Goal: Information Seeking & Learning: Learn about a topic

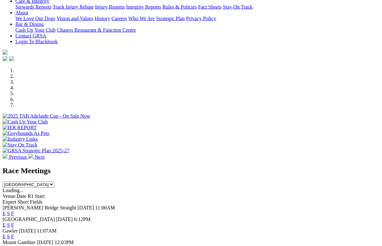
scroll to position [164, 0]
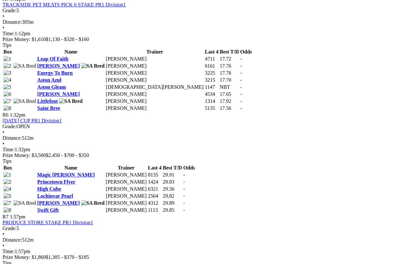
scroll to position [790, 2]
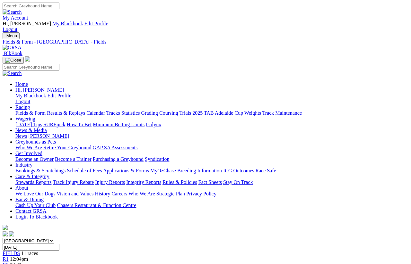
scroll to position [852, 0]
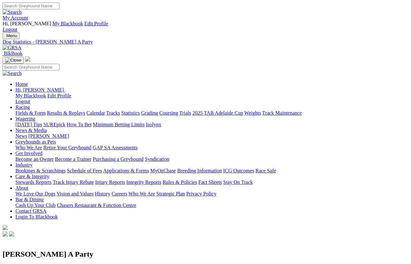
click at [47, 128] on link "News & Media" at bounding box center [30, 130] width 31 height 5
click at [27, 133] on link "News" at bounding box center [21, 135] width 12 height 5
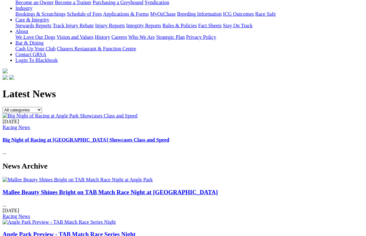
scroll to position [157, 0]
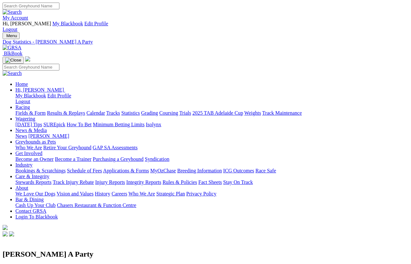
scroll to position [5, 0]
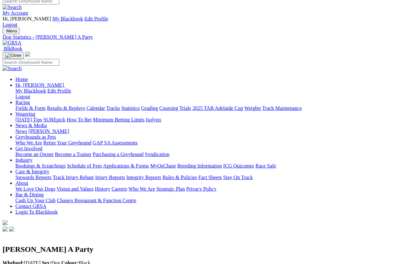
click at [25, 106] on link "Fields & Form" at bounding box center [30, 108] width 30 height 5
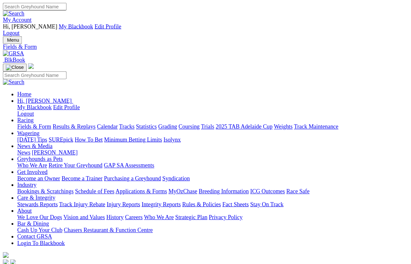
scroll to position [5, 0]
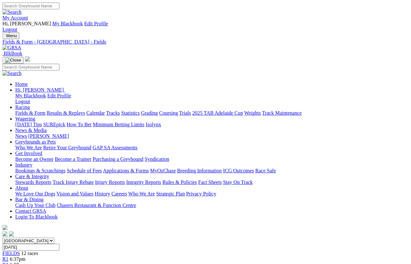
scroll to position [0, 88]
